Goal: Task Accomplishment & Management: Manage account settings

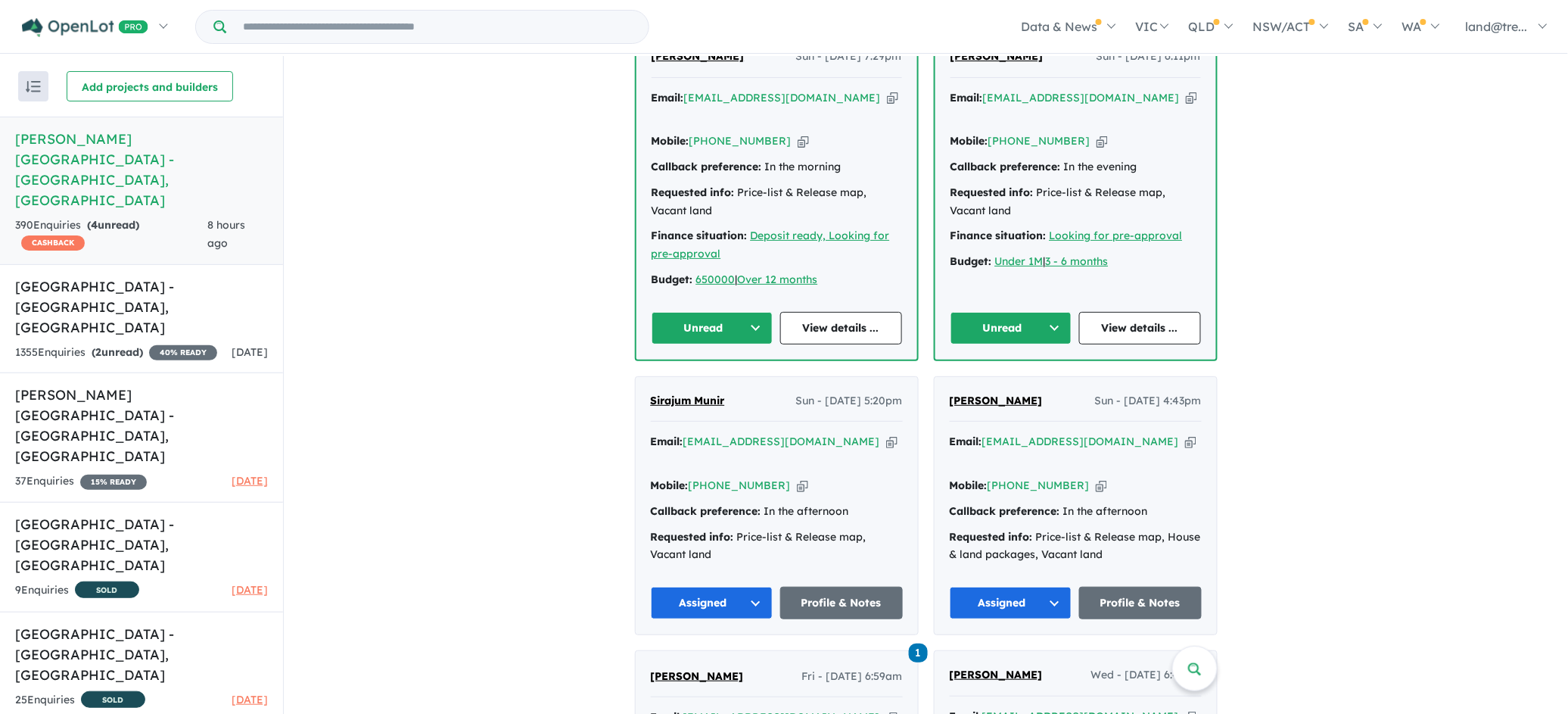
scroll to position [530, 0]
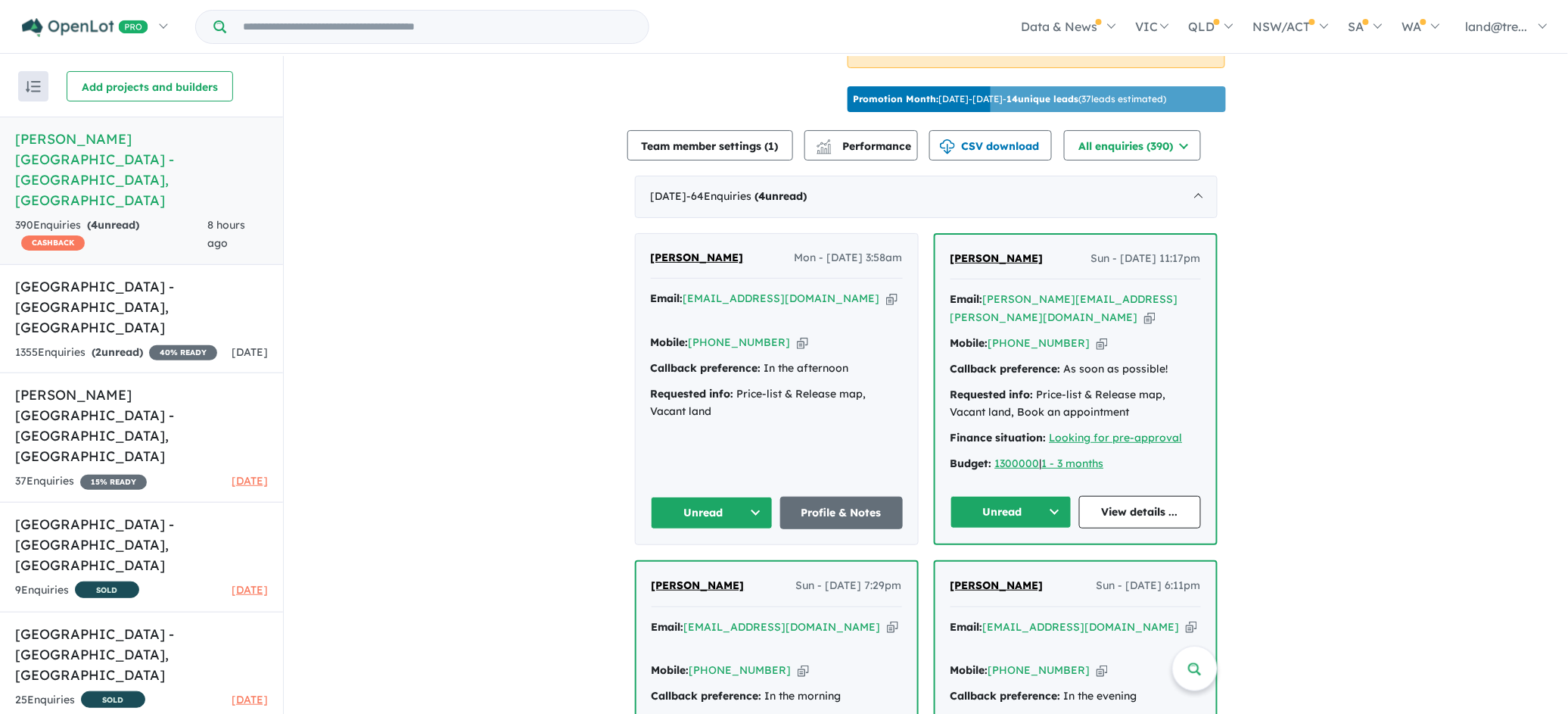
click at [743, 497] on button "Unread" at bounding box center [712, 513] width 123 height 33
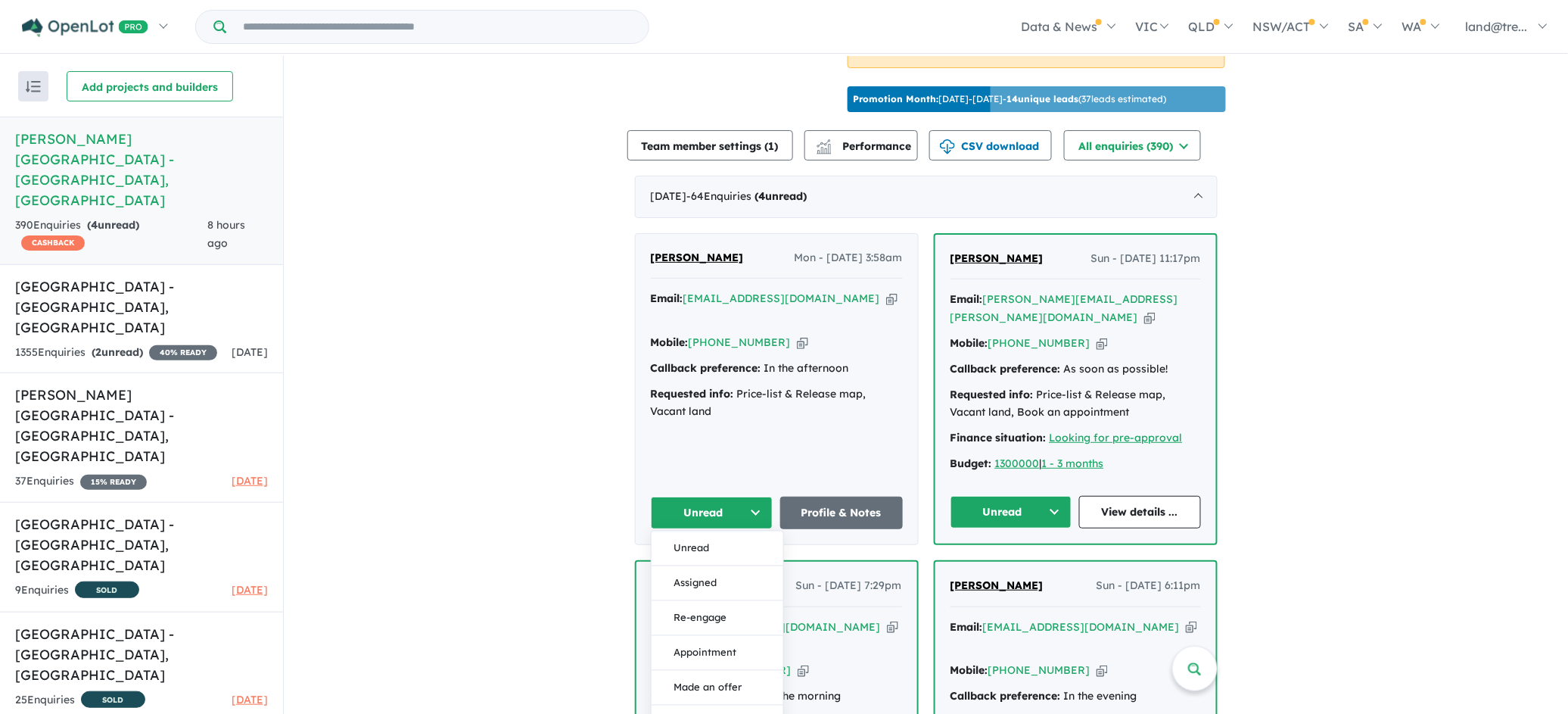
click at [707, 565] on button "Assigned" at bounding box center [717, 583] width 131 height 35
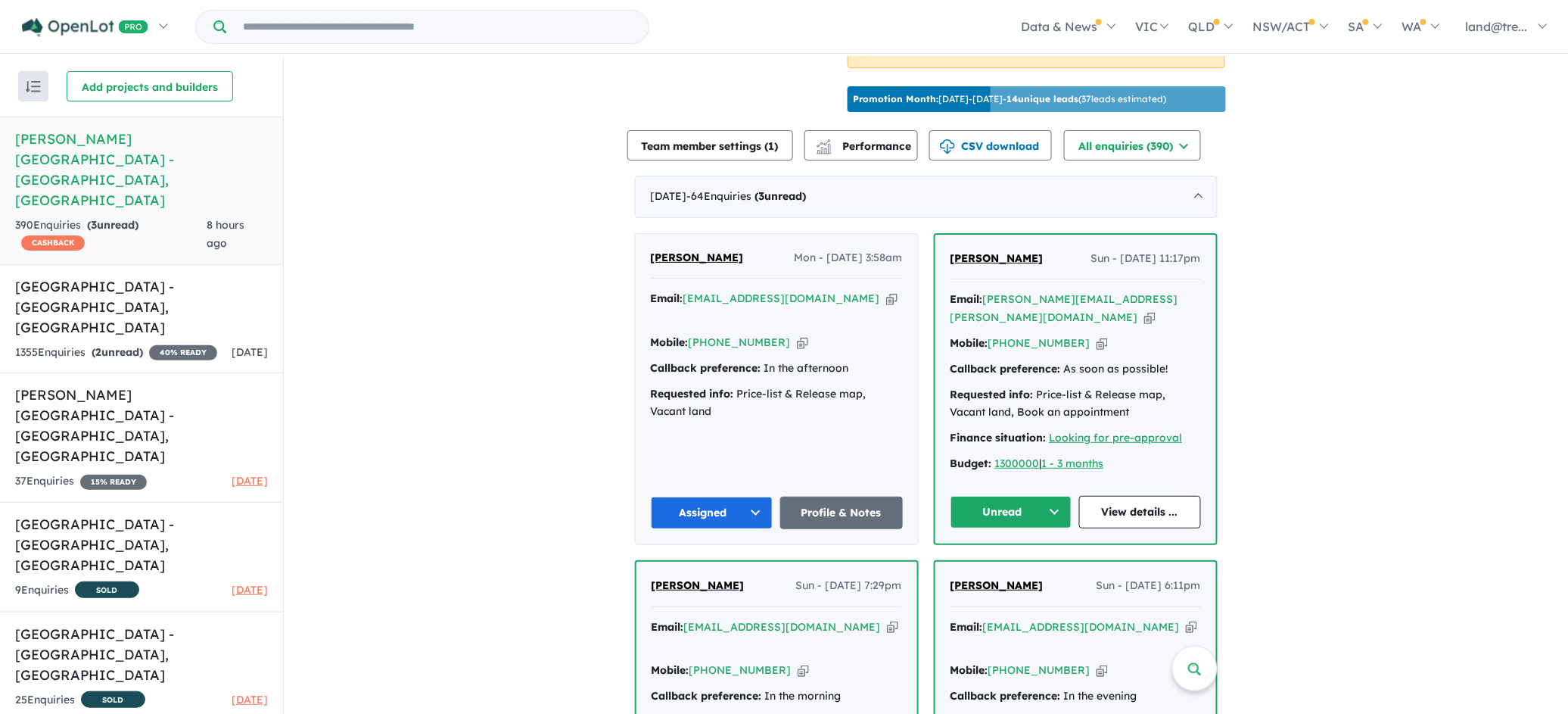
click at [1050, 496] on button "Unread" at bounding box center [1011, 512] width 122 height 33
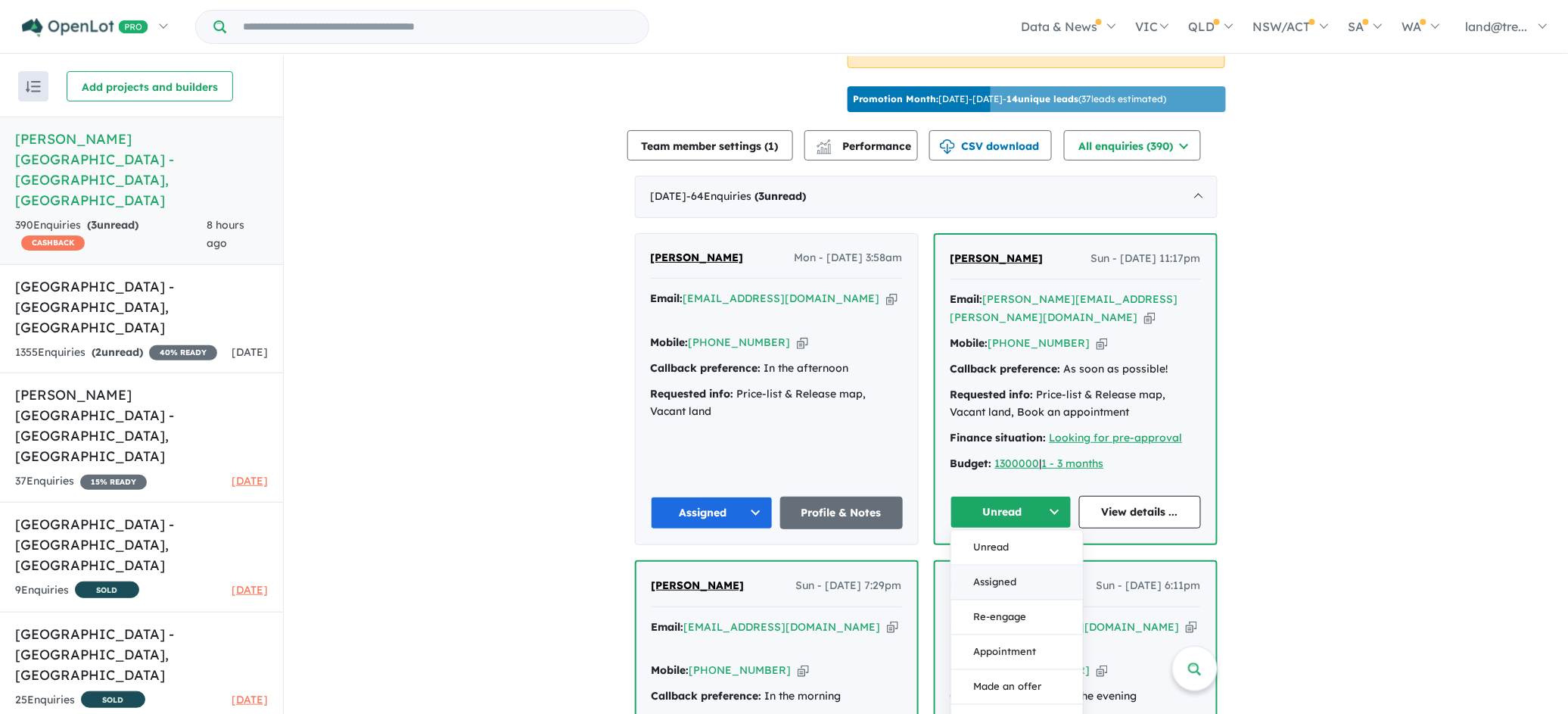
click at [991, 565] on button "Assigned" at bounding box center [1017, 583] width 131 height 35
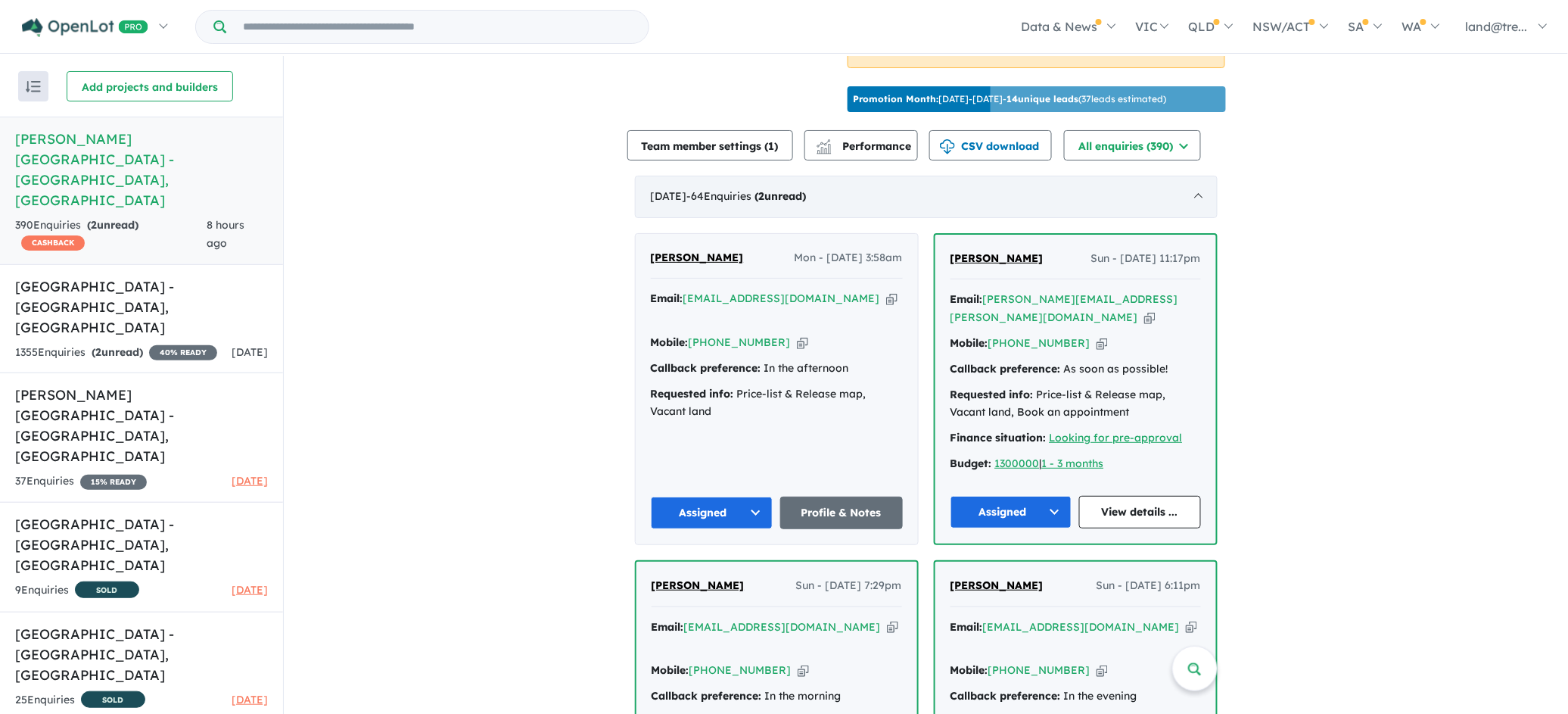
drag, startPoint x: 643, startPoint y: 173, endPoint x: 630, endPoint y: 174, distance: 13.0
click at [664, 201] on div "[DATE] - 64 Enquir ies ( 2 unread)" at bounding box center [926, 197] width 582 height 43
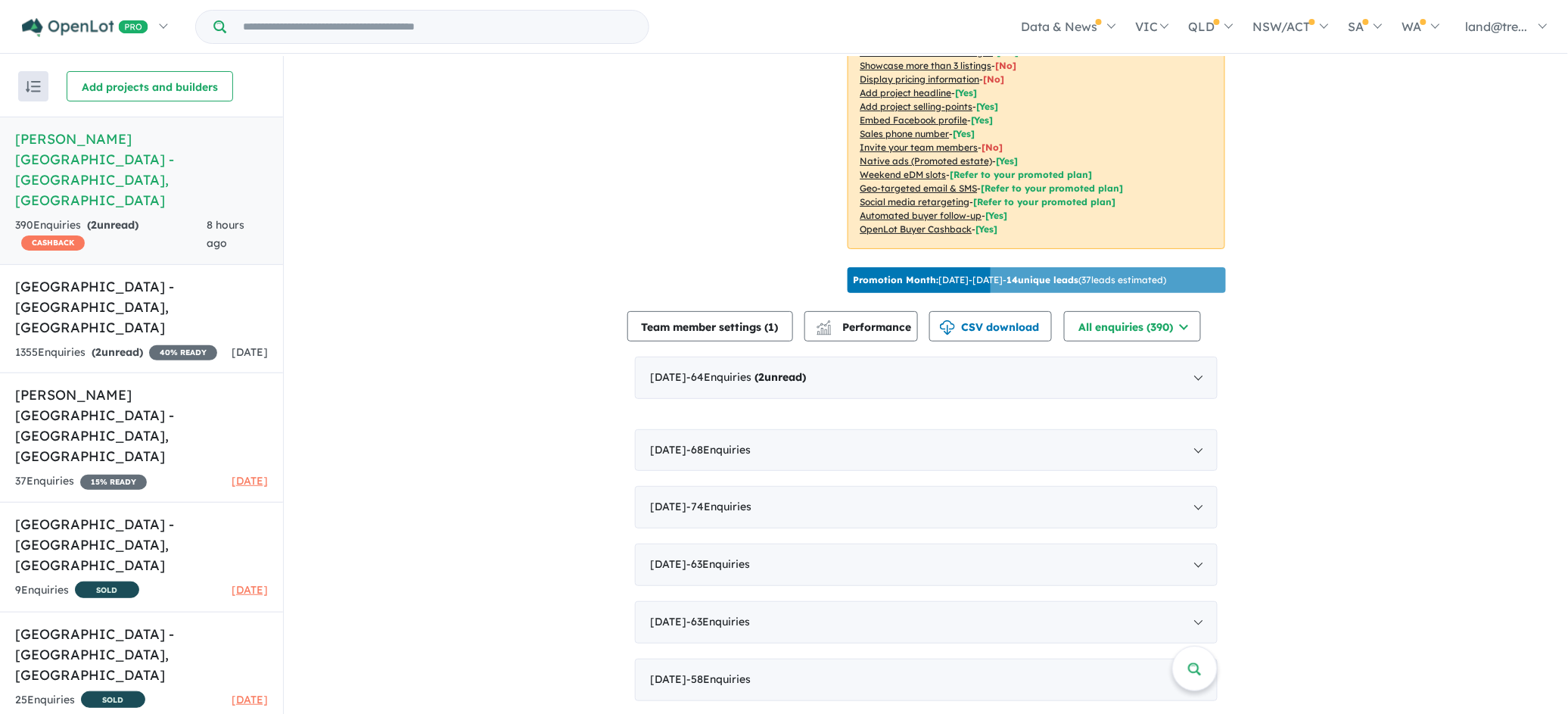
scroll to position [328, 0]
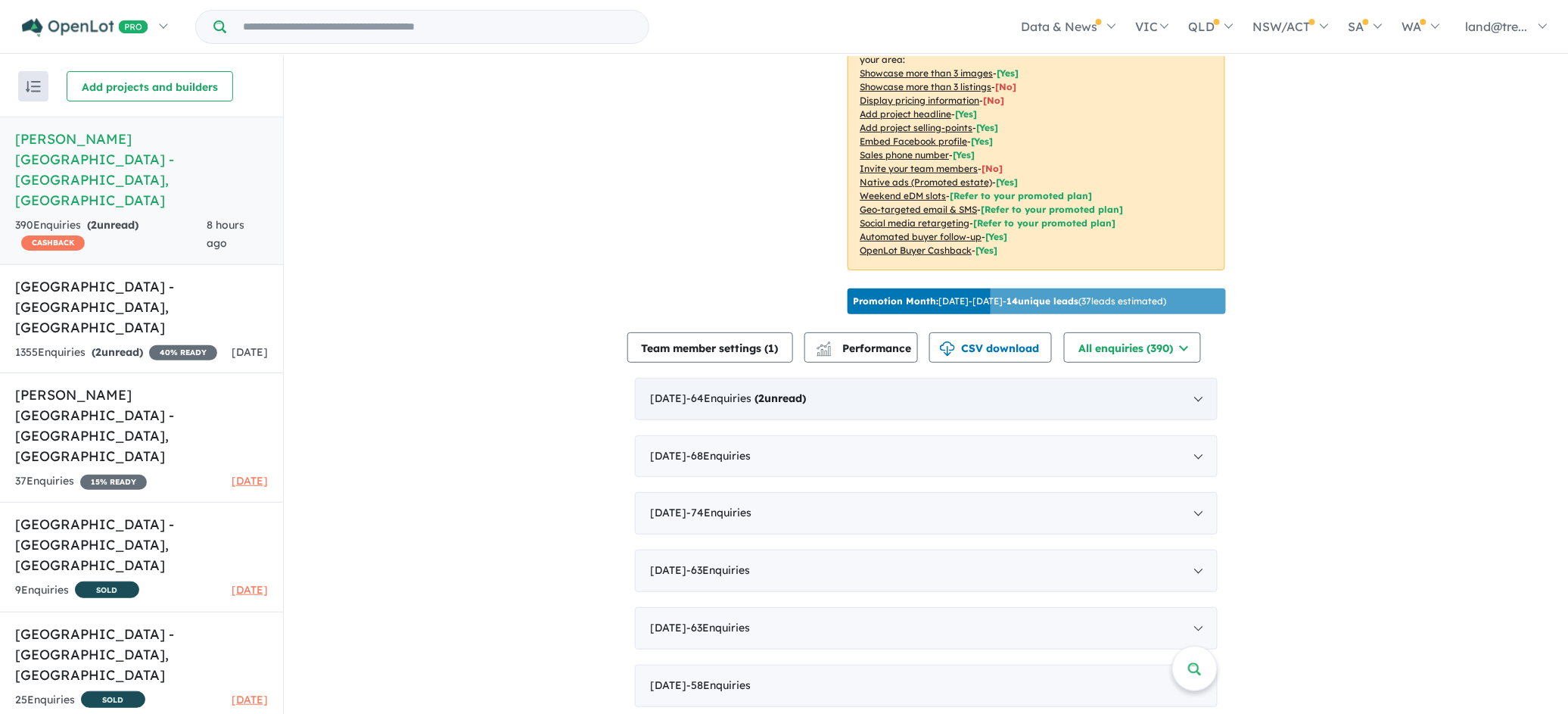
click at [684, 390] on div "[DATE] - 64 Enquir ies ( 2 unread)" at bounding box center [926, 399] width 582 height 43
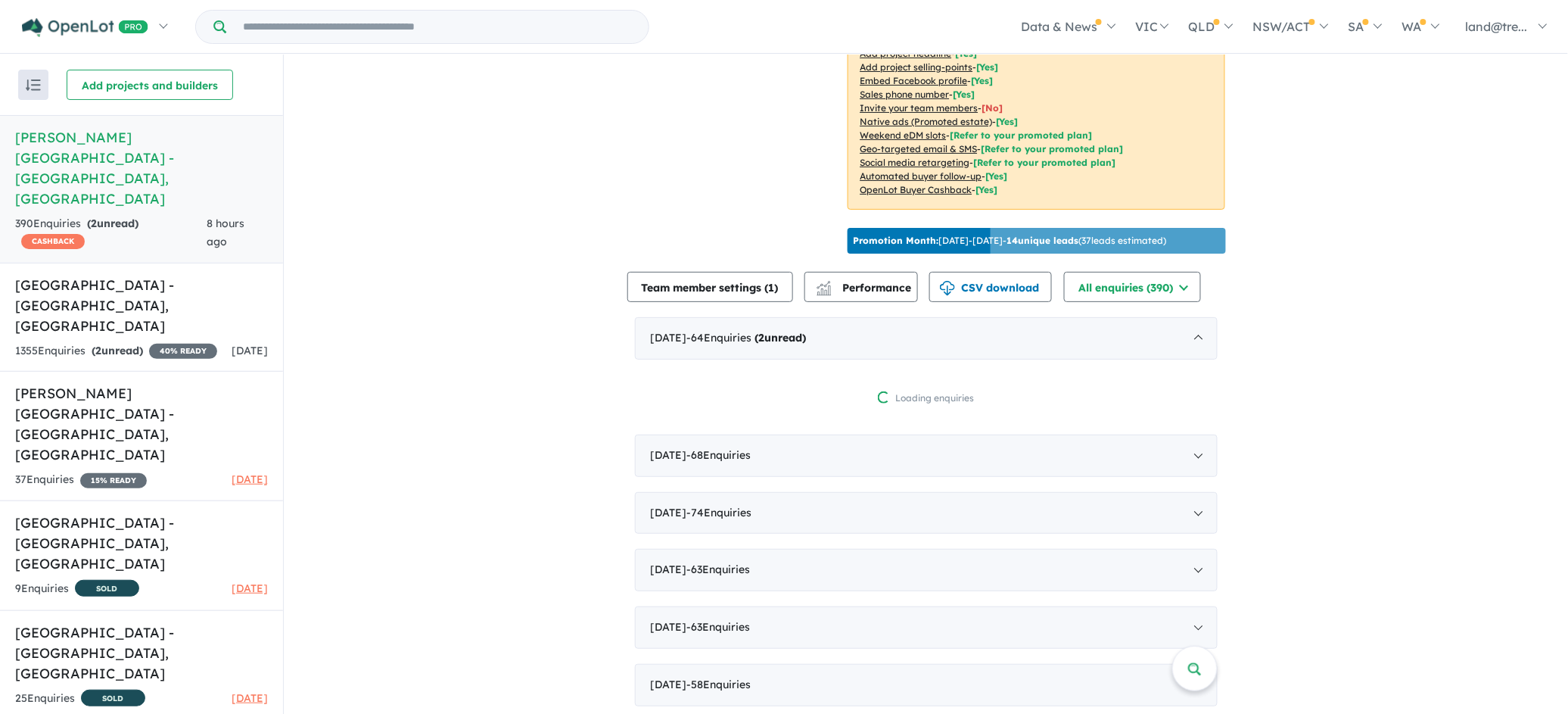
scroll to position [530, 0]
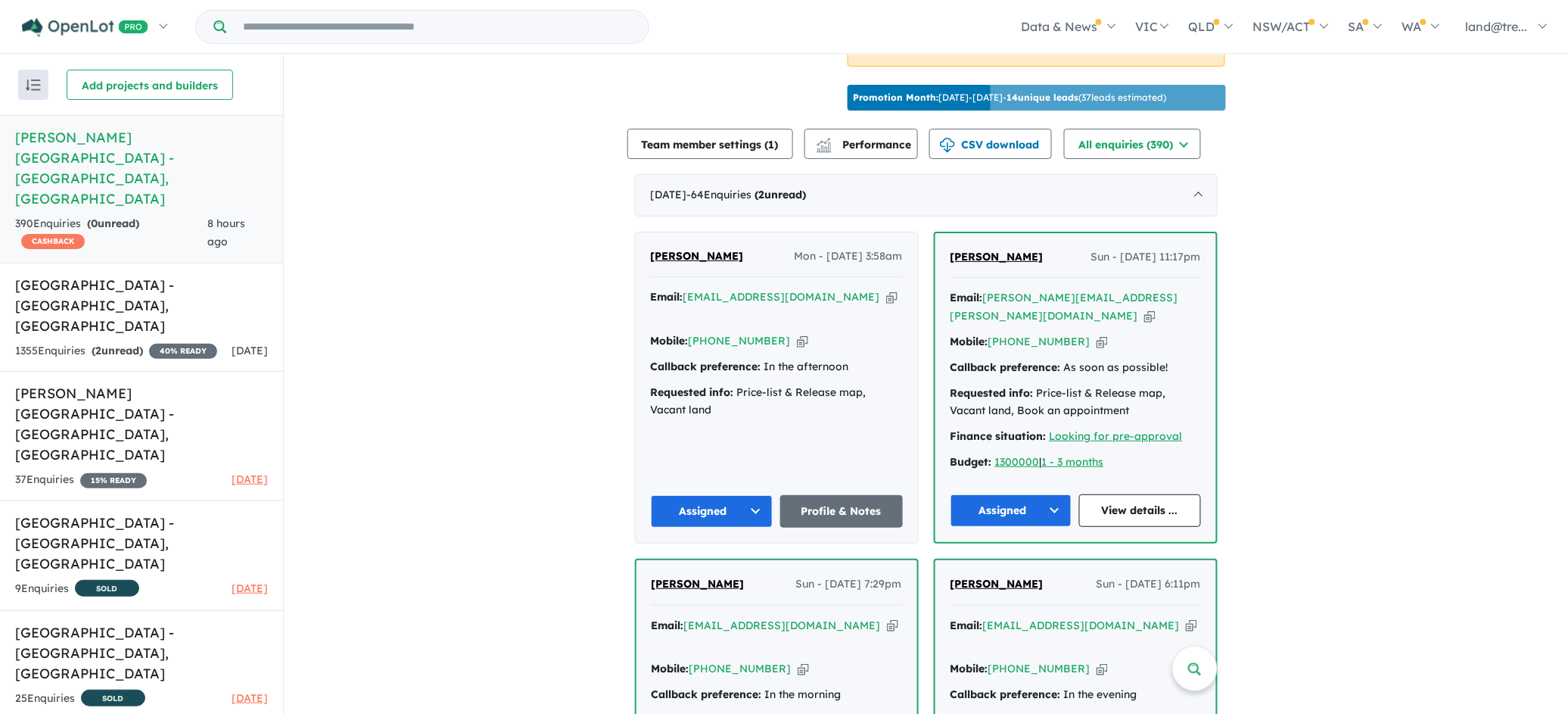
drag, startPoint x: 649, startPoint y: 167, endPoint x: 718, endPoint y: 229, distance: 92.8
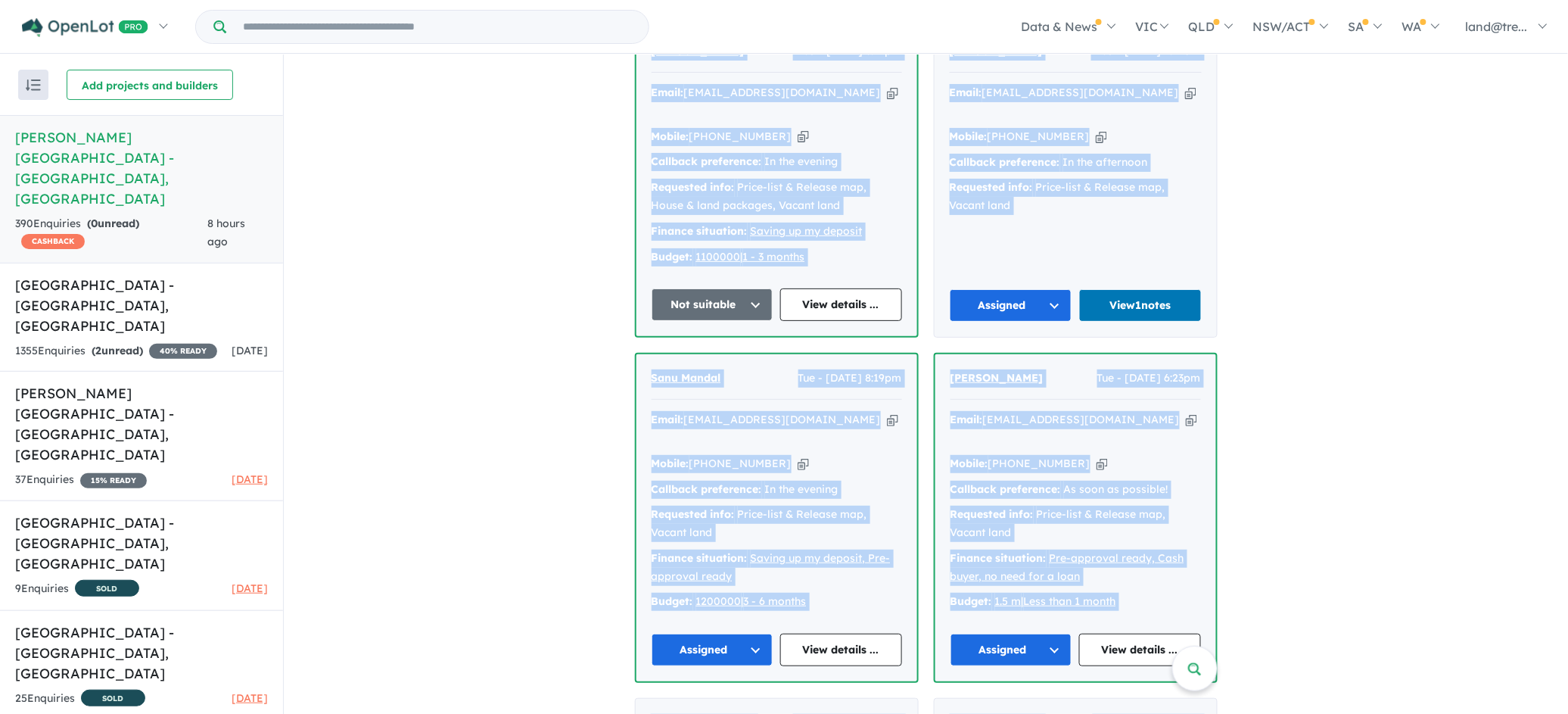
scroll to position [1959, 0]
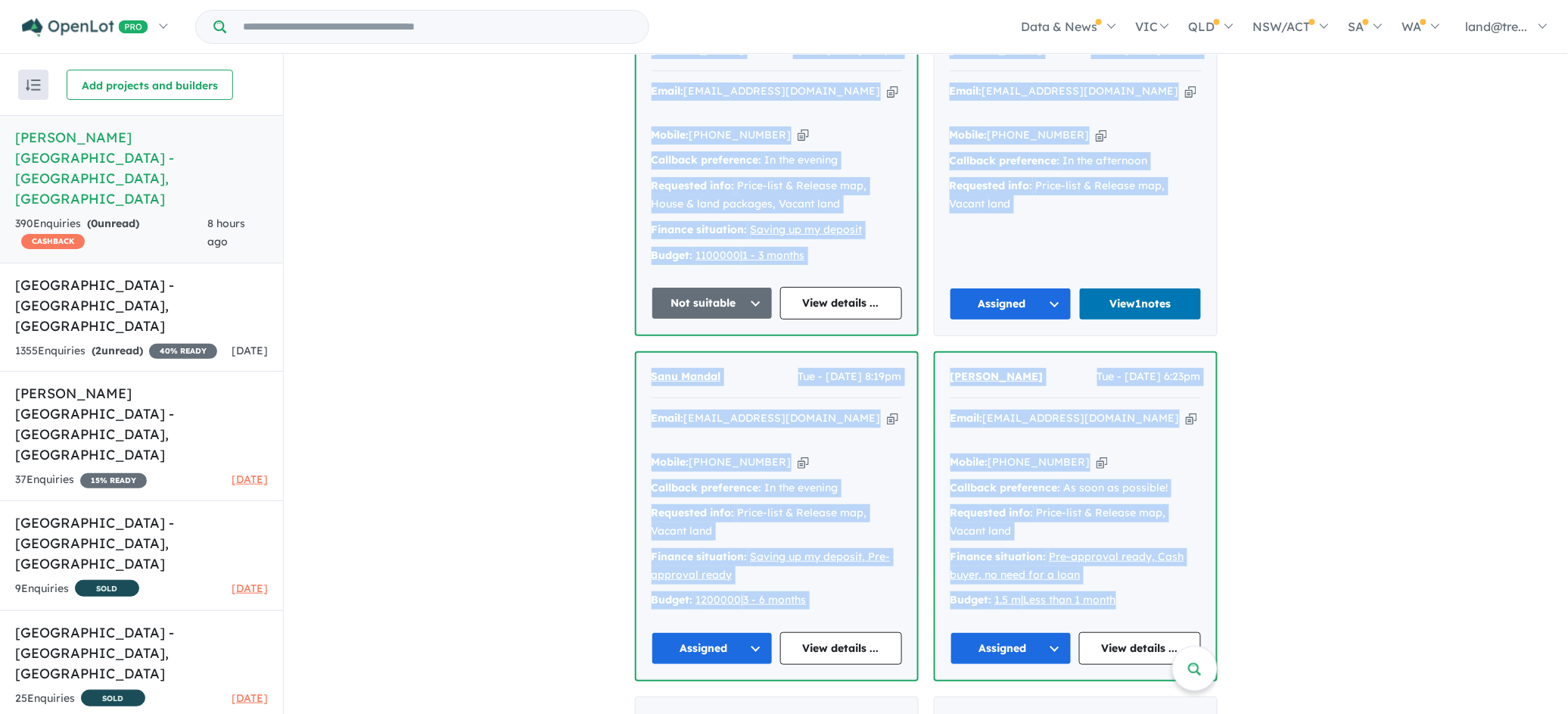
drag, startPoint x: 621, startPoint y: 177, endPoint x: 1165, endPoint y: 537, distance: 652.3
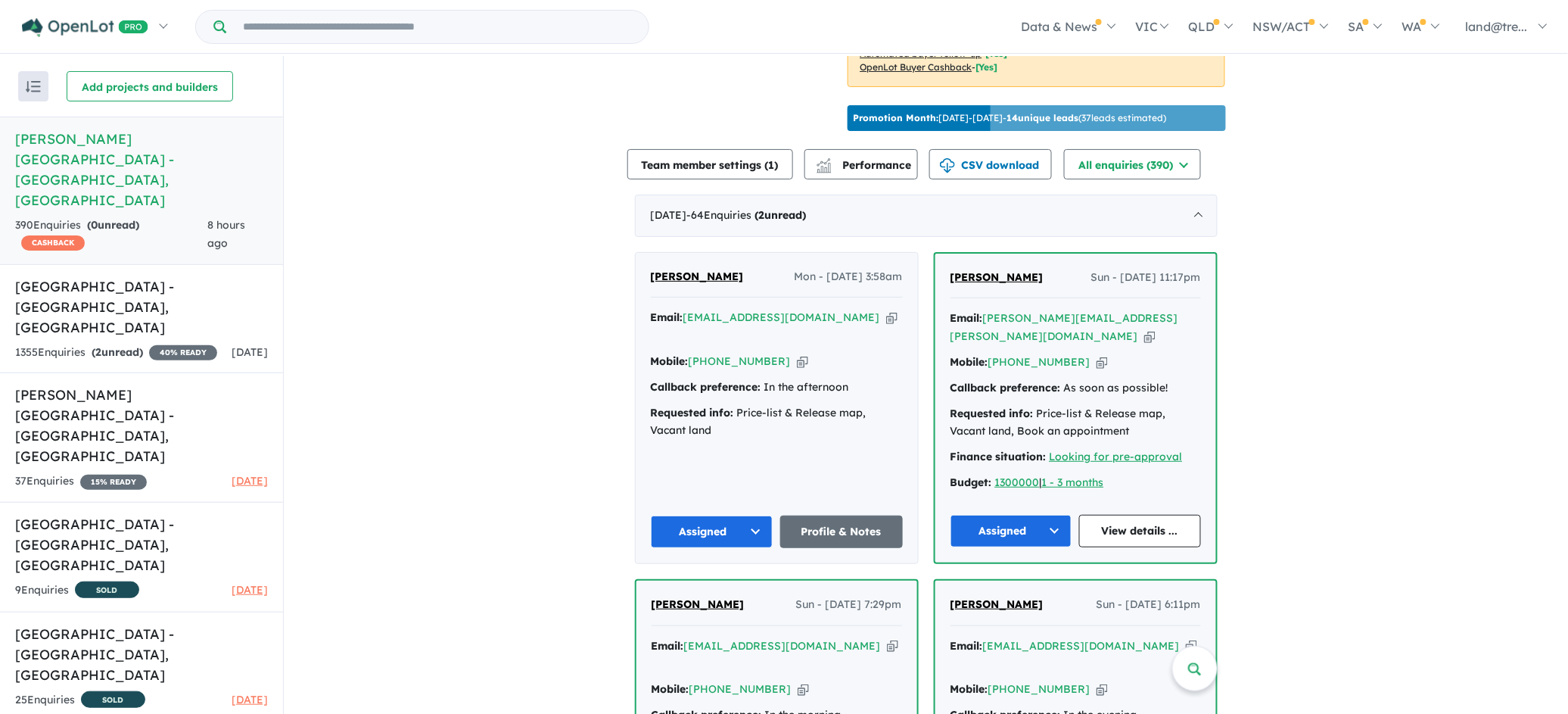
scroll to position [530, 0]
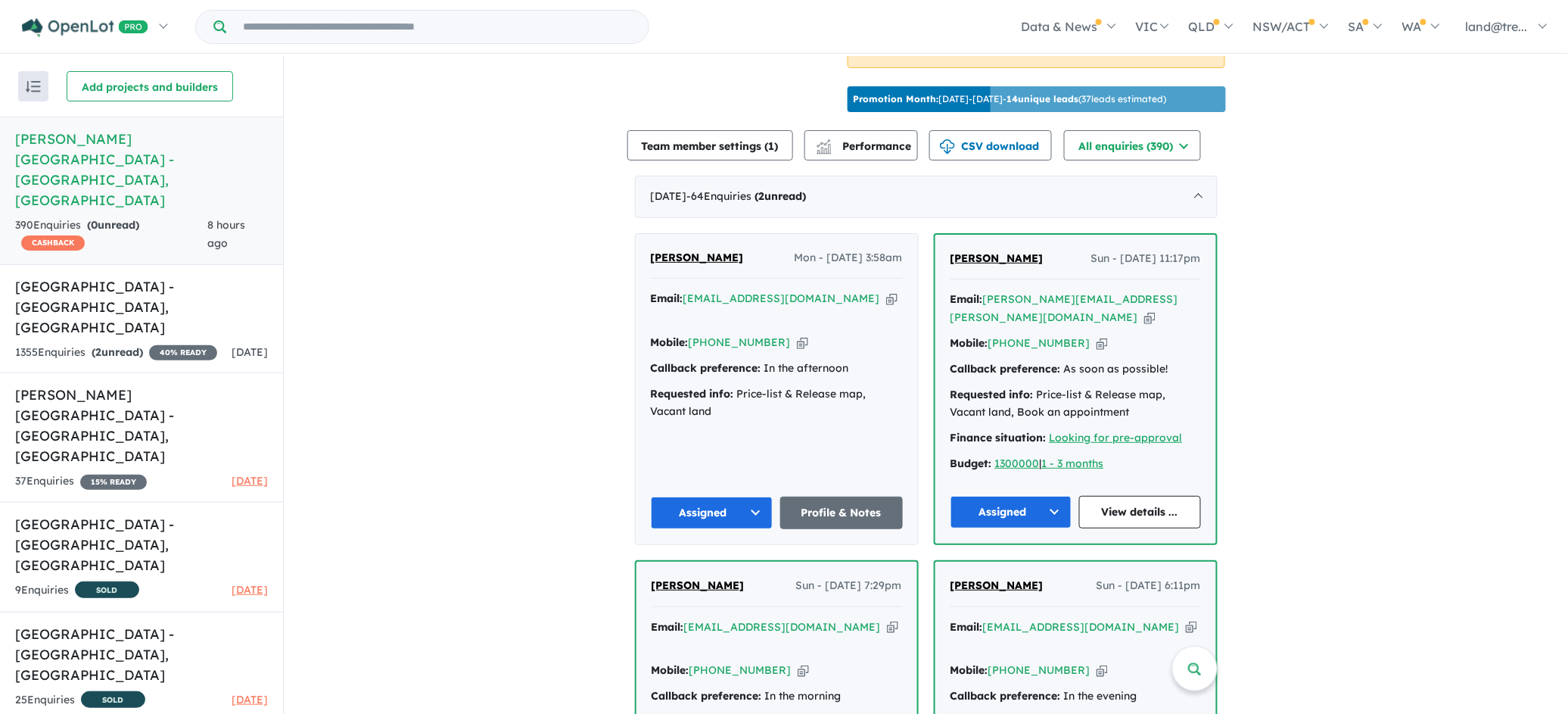
click at [756, 497] on button "Assigned" at bounding box center [712, 513] width 123 height 33
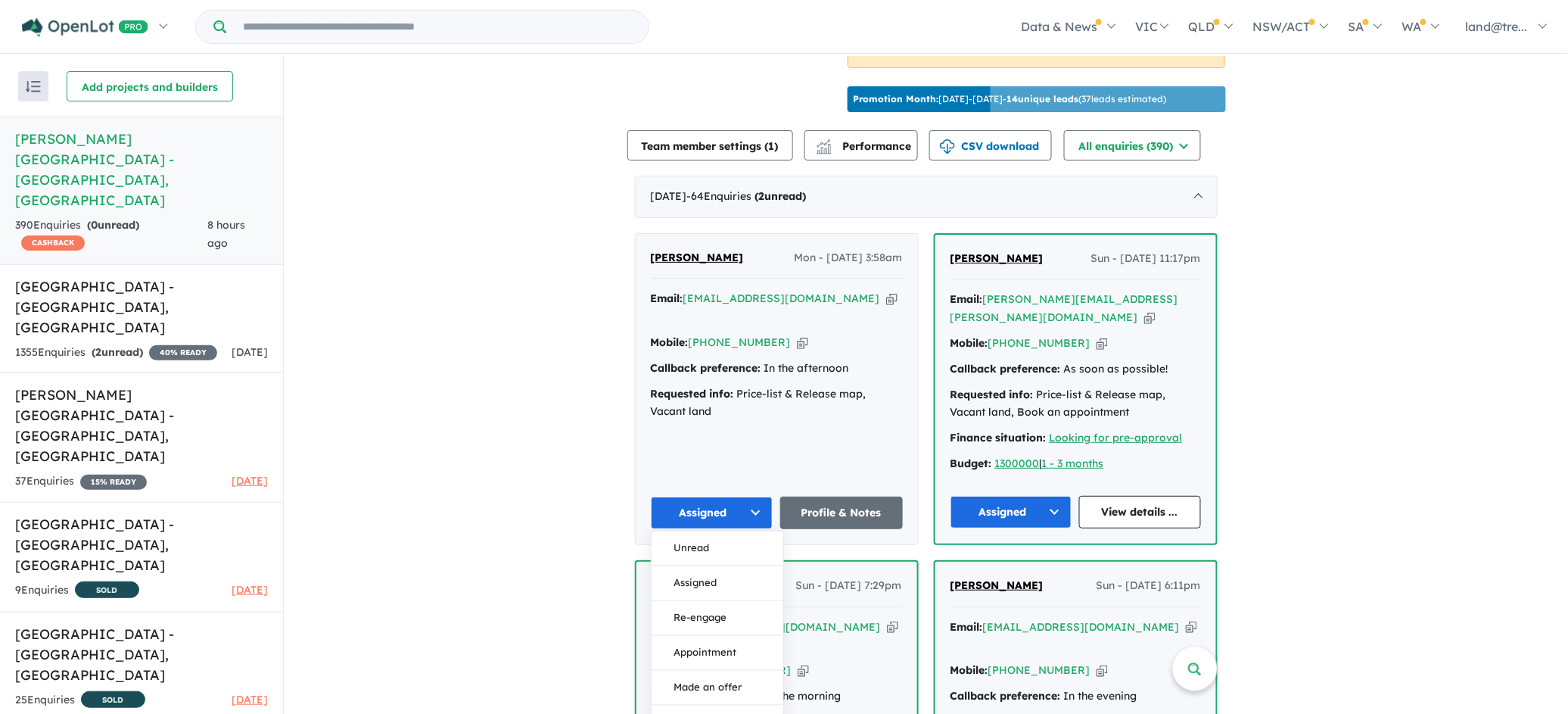
click at [742, 497] on button "Assigned" at bounding box center [712, 513] width 123 height 33
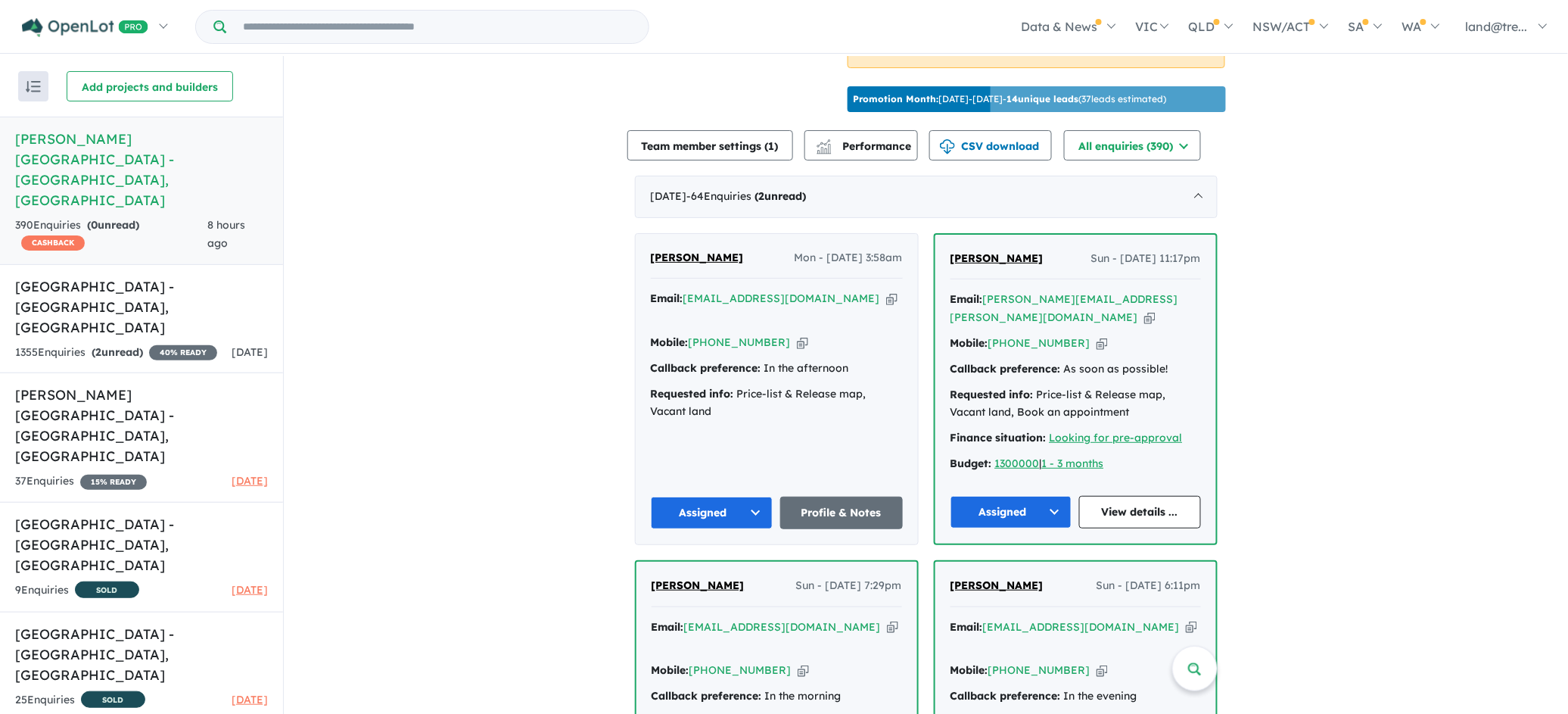
click at [757, 497] on button "Assigned" at bounding box center [712, 513] width 123 height 33
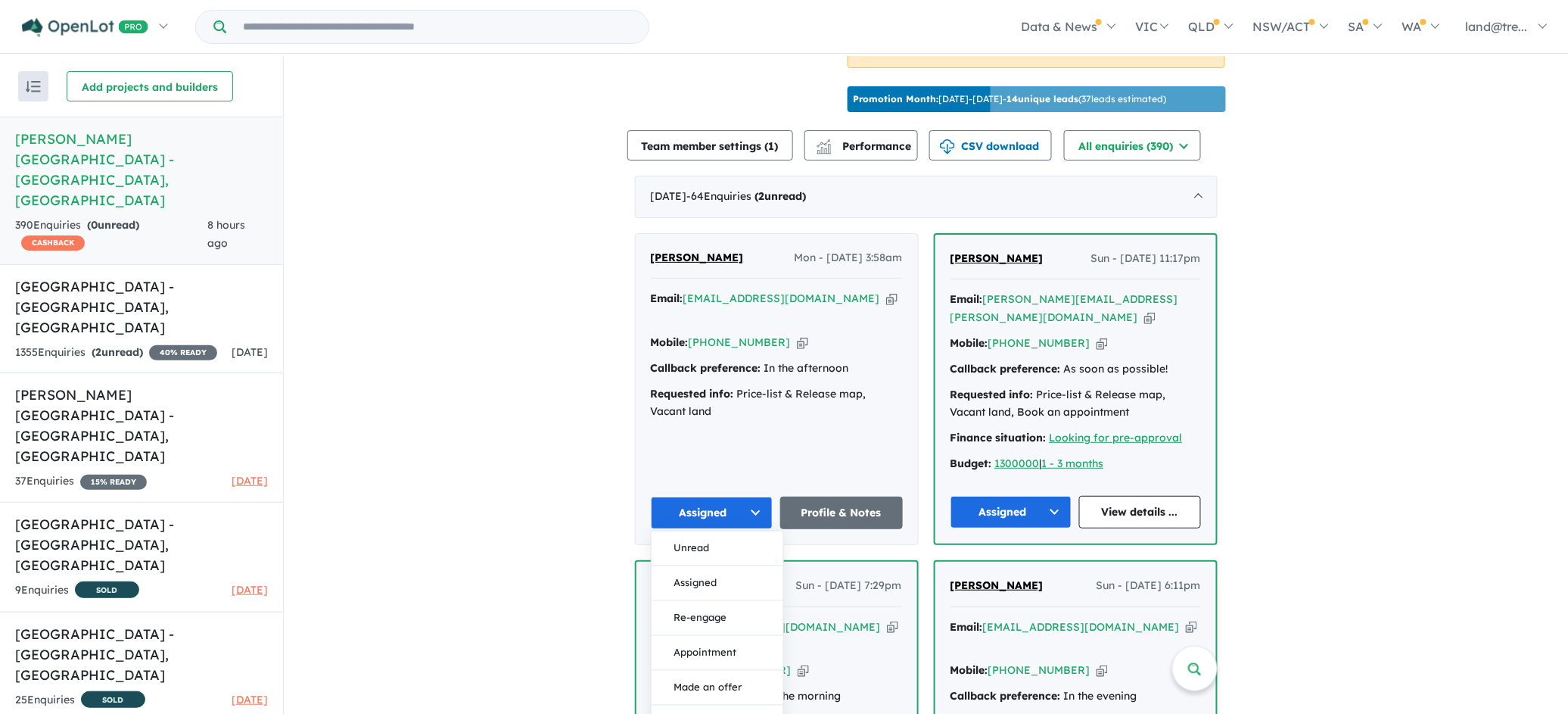
drag, startPoint x: 719, startPoint y: 546, endPoint x: 754, endPoint y: 552, distance: 35.5
click at [731, 565] on button "Assigned" at bounding box center [717, 583] width 131 height 35
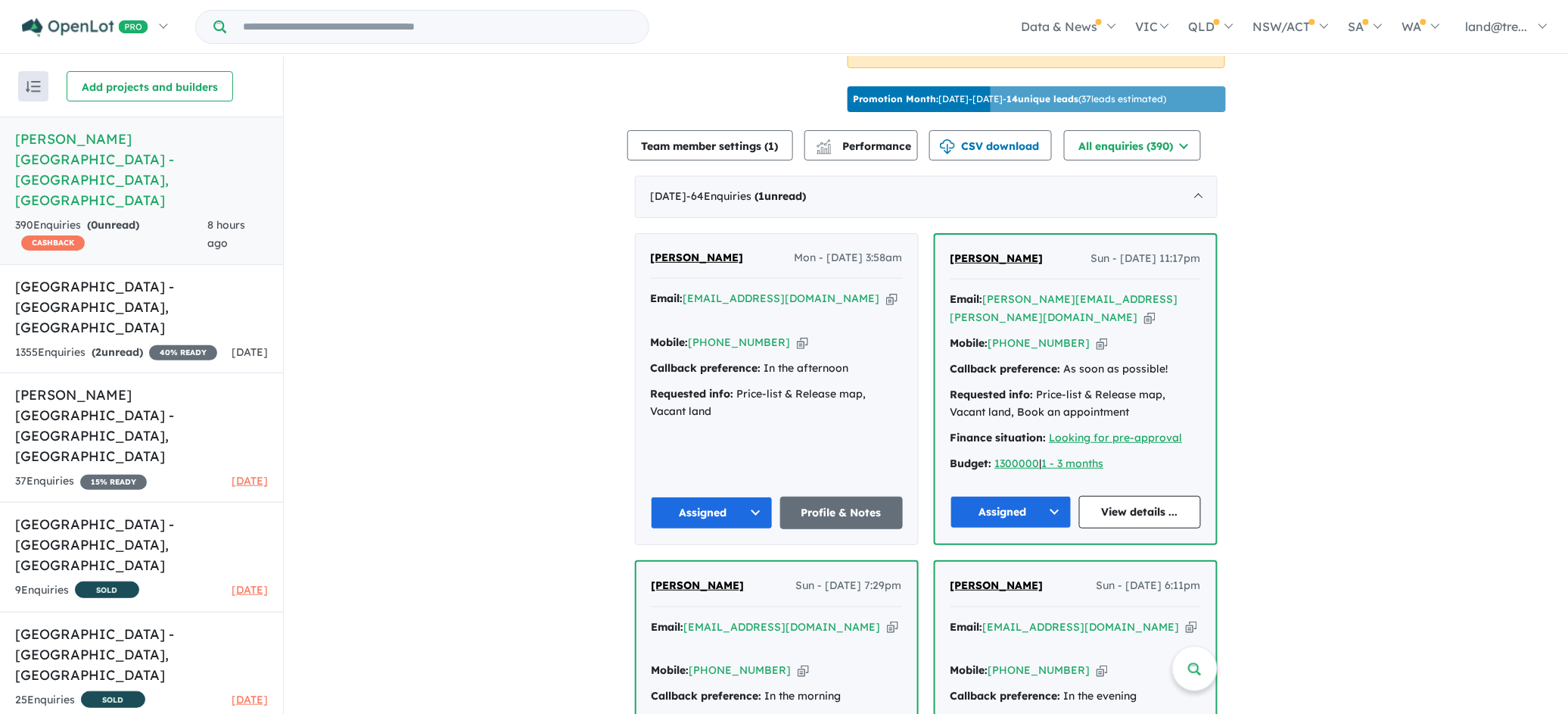
click at [1055, 496] on button "Assigned" at bounding box center [1011, 512] width 122 height 33
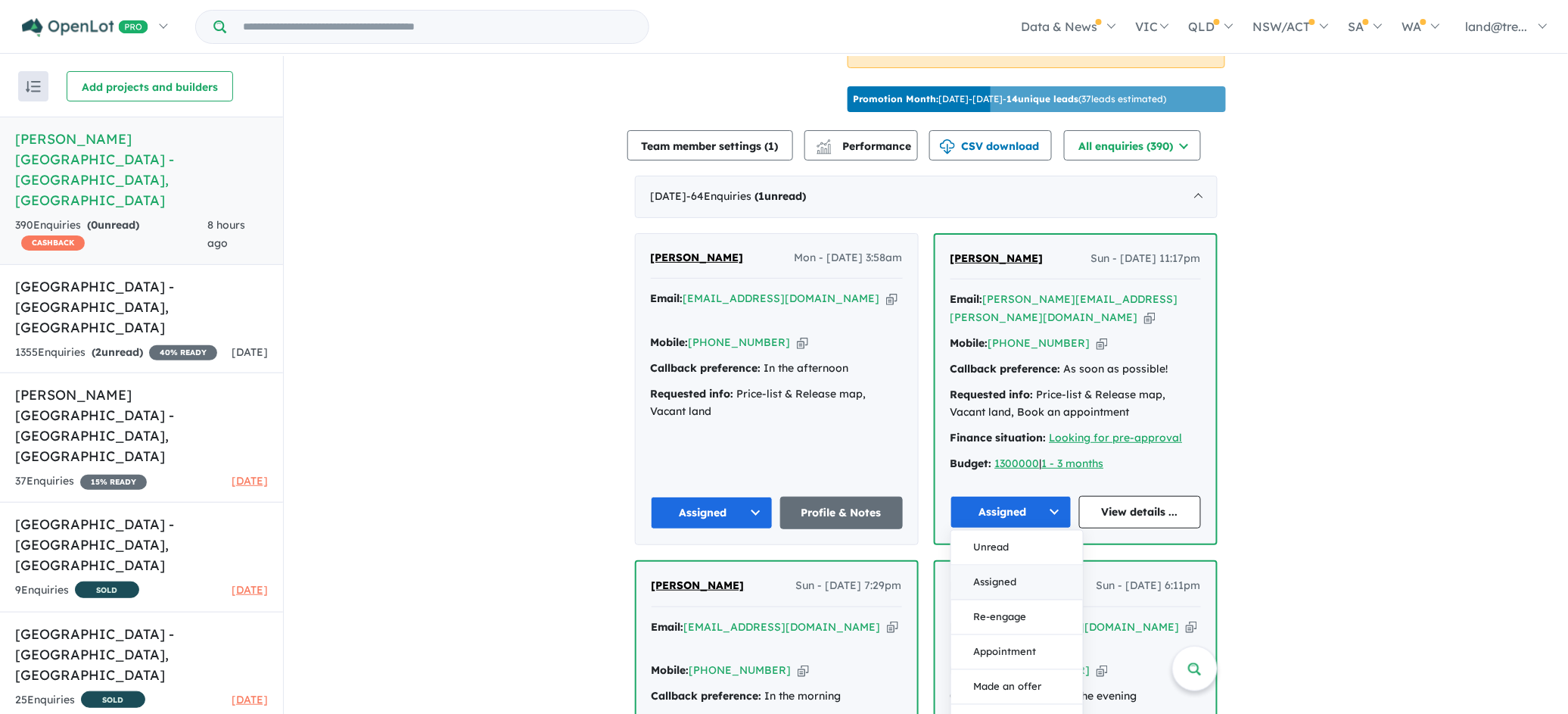
click at [994, 565] on button "Assigned" at bounding box center [1017, 583] width 131 height 35
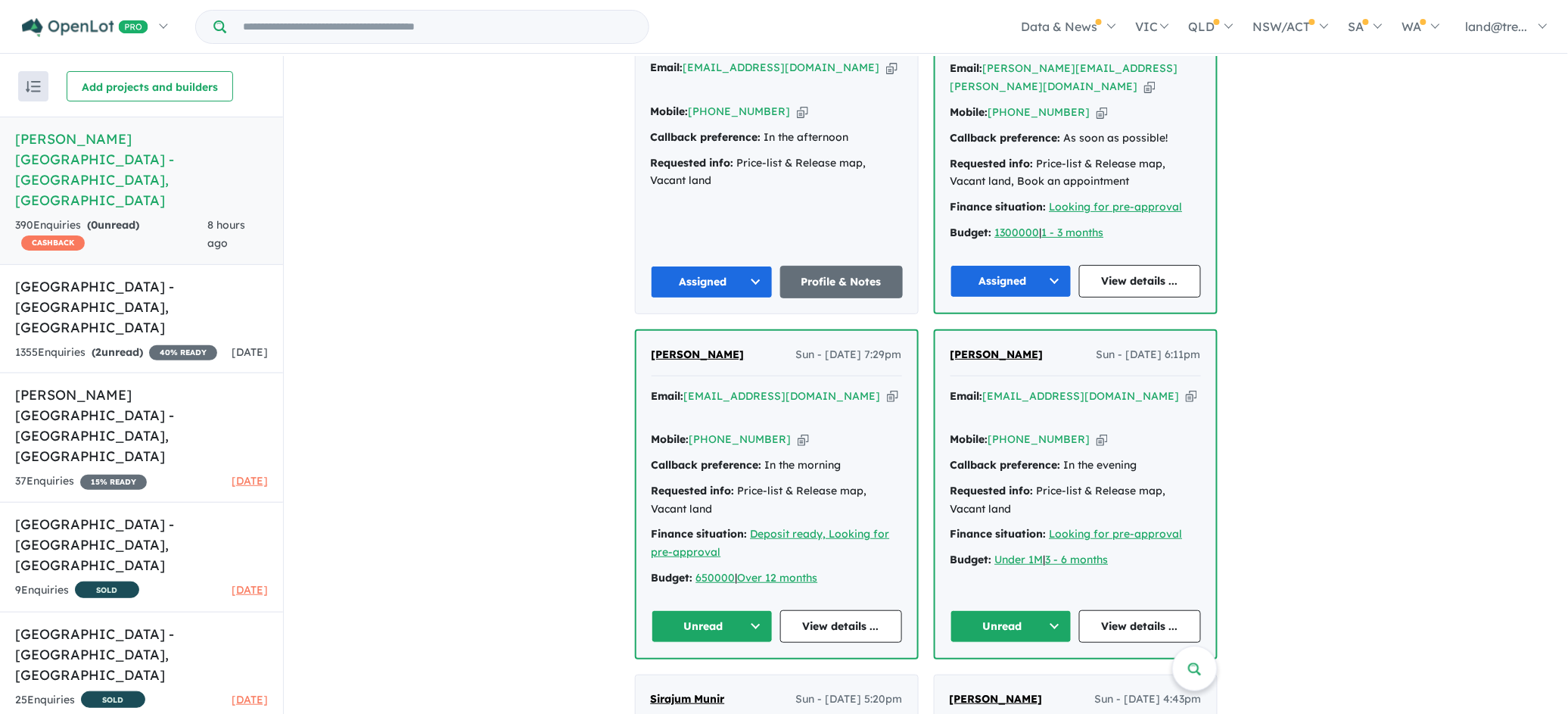
scroll to position [794, 0]
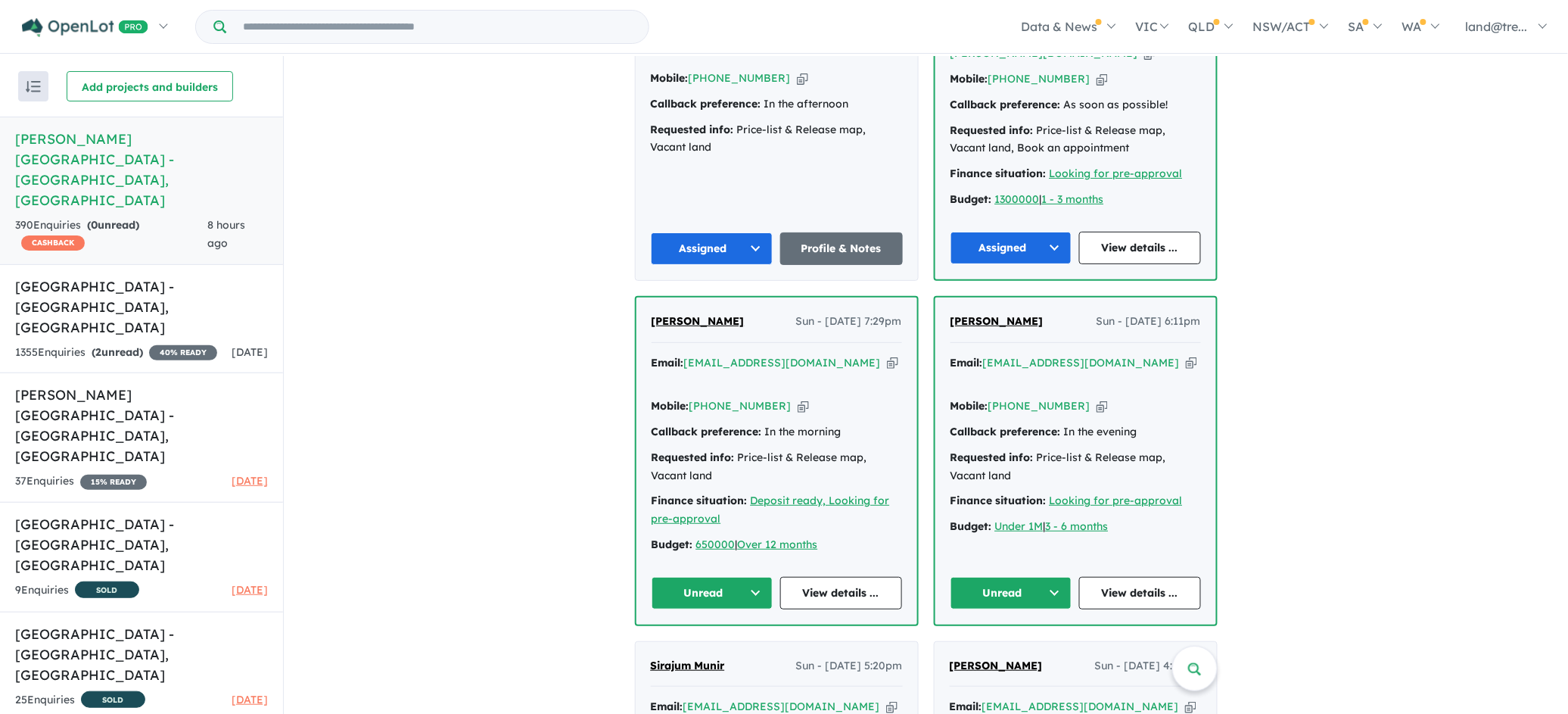
click at [751, 577] on button "Unread" at bounding box center [713, 593] width 122 height 33
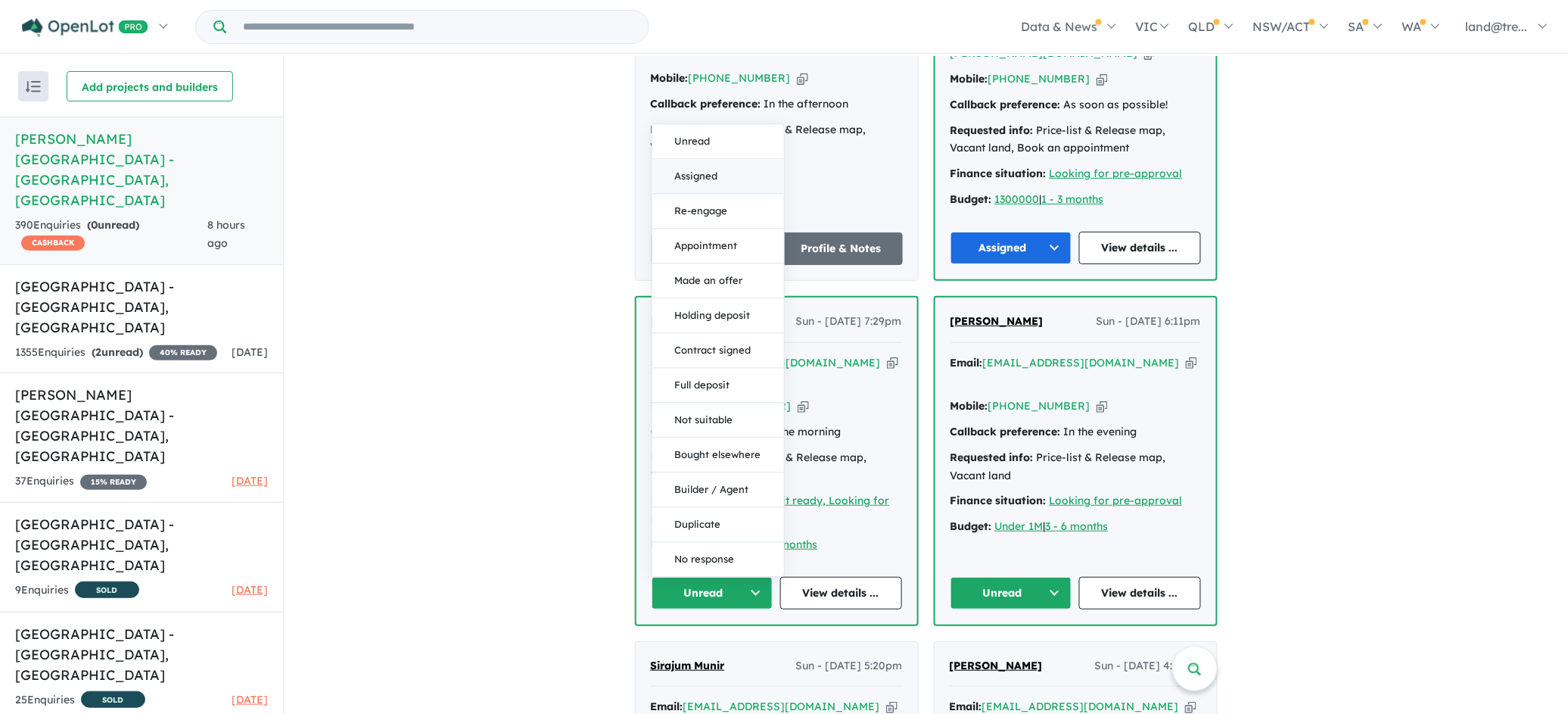
click at [705, 159] on button "Assigned" at bounding box center [718, 177] width 131 height 35
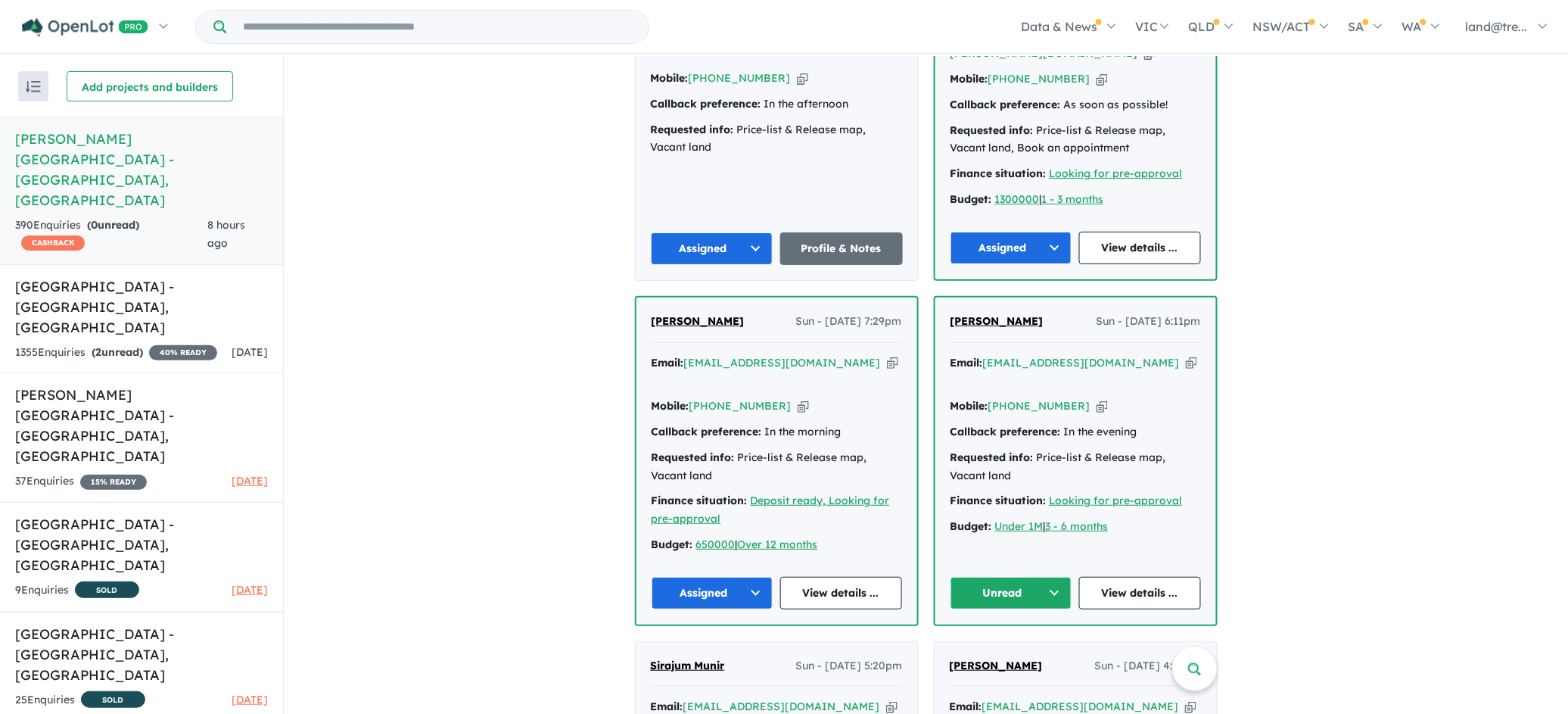
click at [1048, 577] on button "Unread" at bounding box center [1011, 593] width 122 height 33
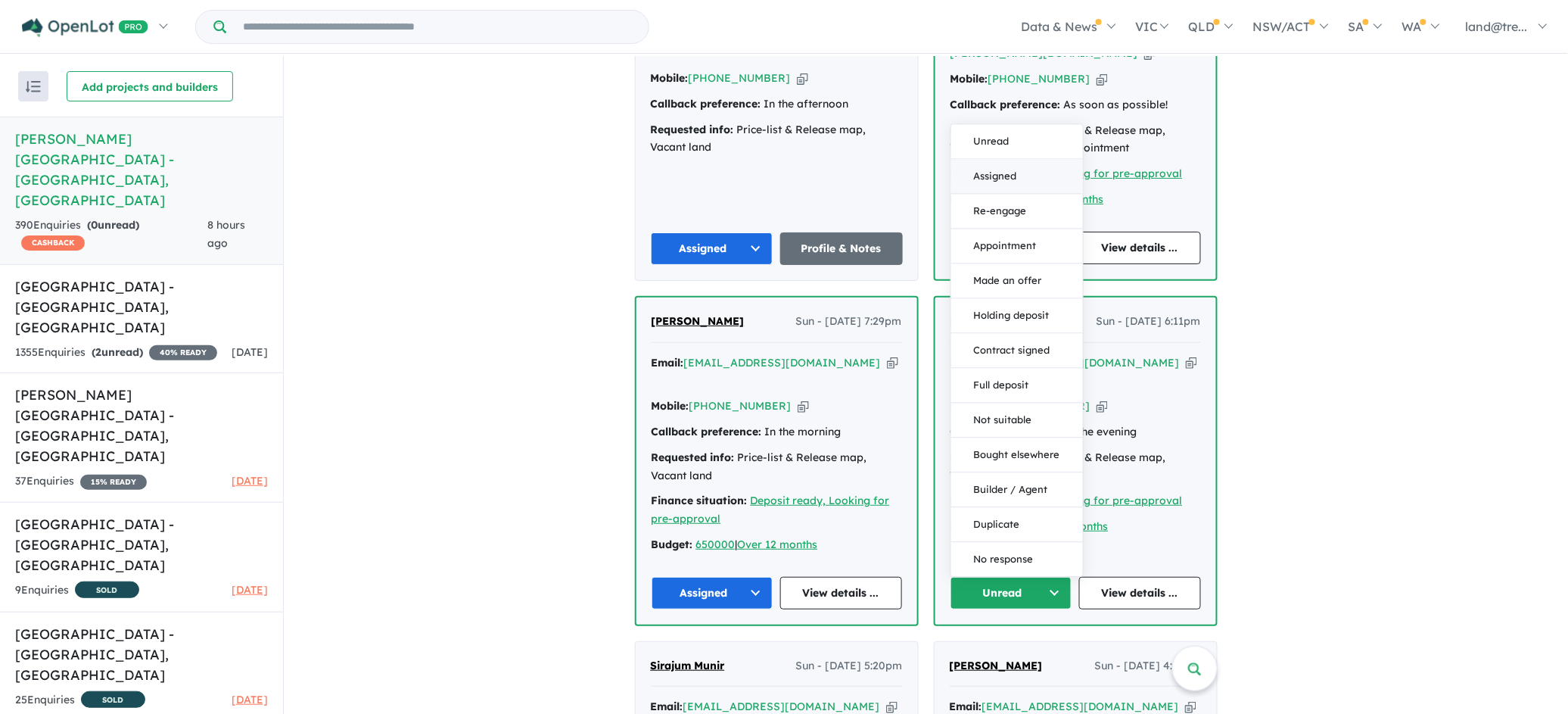
click at [990, 159] on button "Assigned" at bounding box center [1017, 177] width 131 height 35
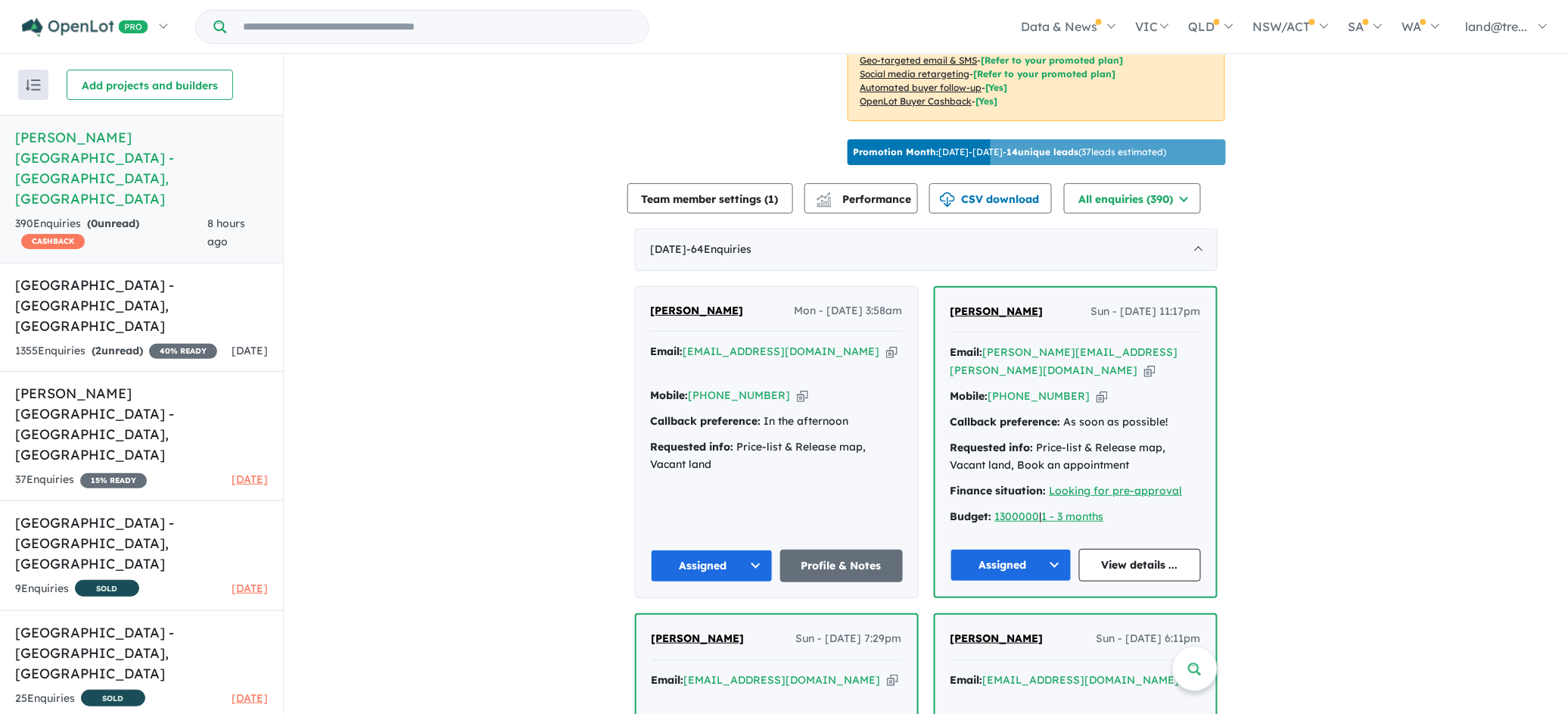
scroll to position [530, 0]
